Goal: Information Seeking & Learning: Learn about a topic

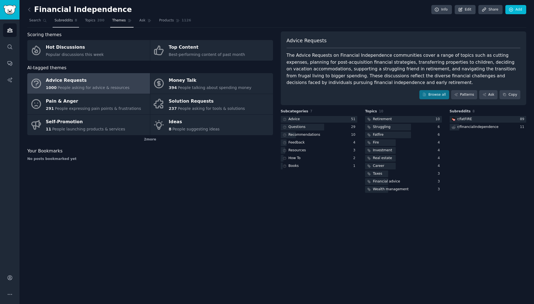
click at [62, 21] on span "Subreddits" at bounding box center [64, 20] width 18 height 5
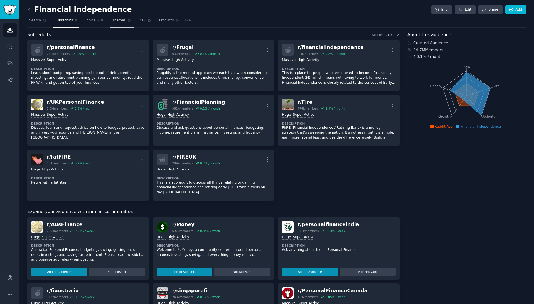
click at [116, 23] on span "Themes" at bounding box center [119, 20] width 14 height 5
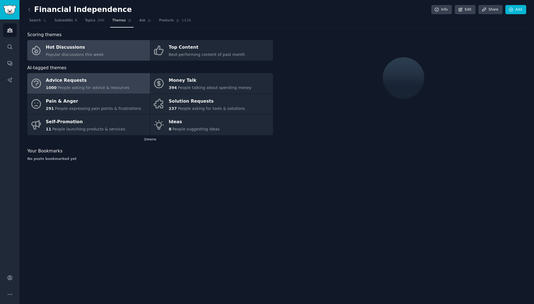
click at [87, 80] on div "Advice Requests" at bounding box center [88, 80] width 84 height 9
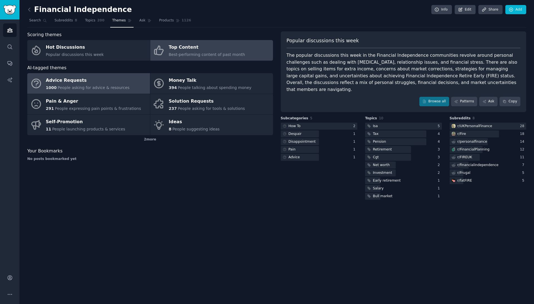
click at [181, 48] on div "Top Content" at bounding box center [207, 47] width 76 height 9
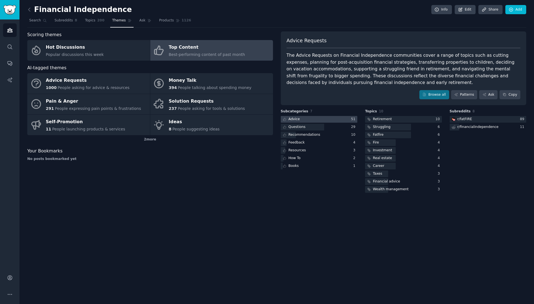
click at [297, 119] on div "Advice" at bounding box center [294, 119] width 11 height 5
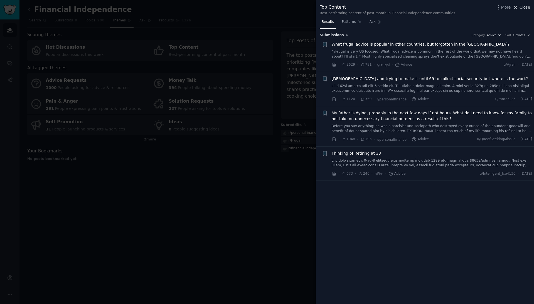
click at [524, 6] on span "Close" at bounding box center [524, 7] width 11 height 6
